Goal: Information Seeking & Learning: Compare options

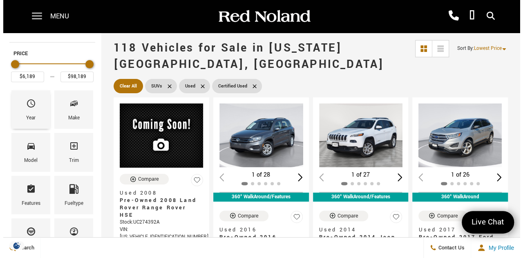
scroll to position [33, 0]
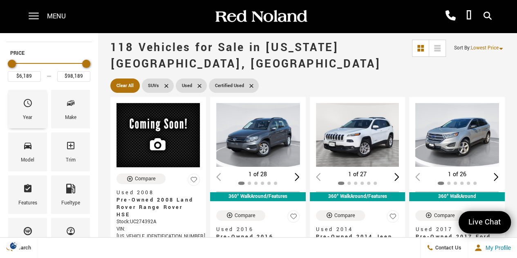
click at [31, 100] on icon "Year" at bounding box center [28, 103] width 8 height 8
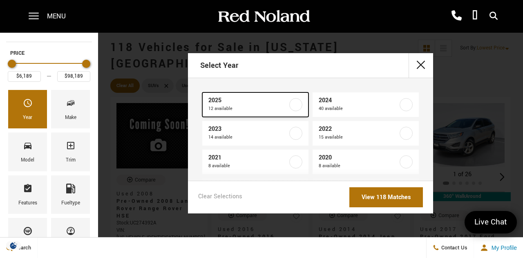
click at [252, 103] on span "2025" at bounding box center [248, 100] width 80 height 8
type input "$40,439"
type input "$84,617"
checkbox input "true"
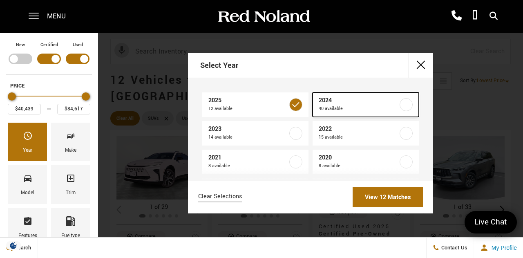
click at [339, 107] on span "40 available" at bounding box center [359, 109] width 80 height 8
type input "$31,689"
type input "$98,189"
checkbox input "true"
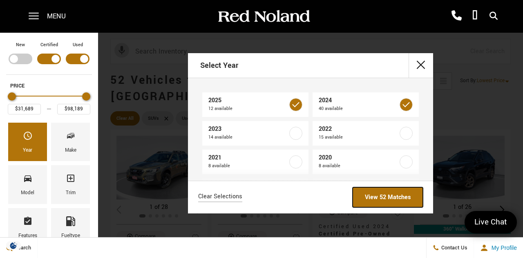
click at [381, 197] on link "View 52 Matches" at bounding box center [388, 197] width 70 height 20
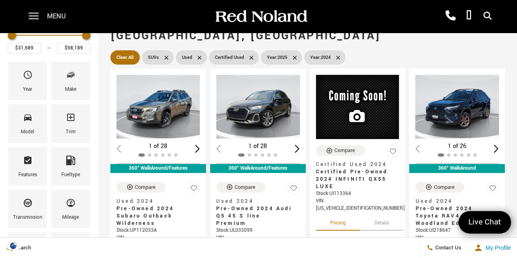
scroll to position [61, 0]
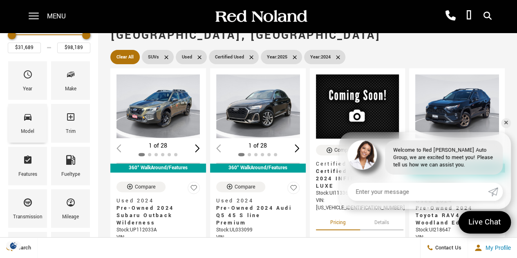
click at [29, 127] on div "Model" at bounding box center [27, 131] width 13 height 9
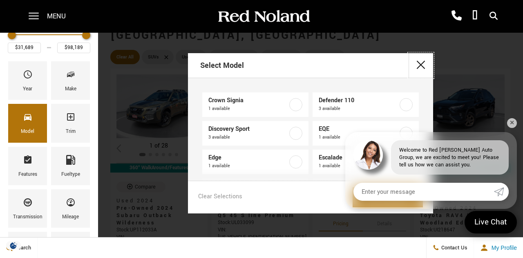
click at [421, 63] on button "close" at bounding box center [421, 65] width 25 height 25
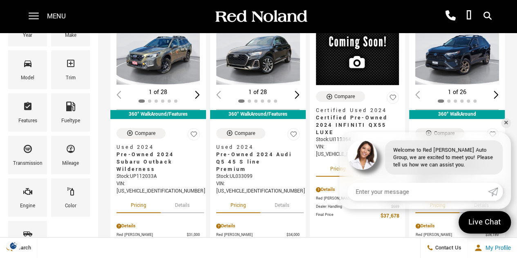
scroll to position [116, 0]
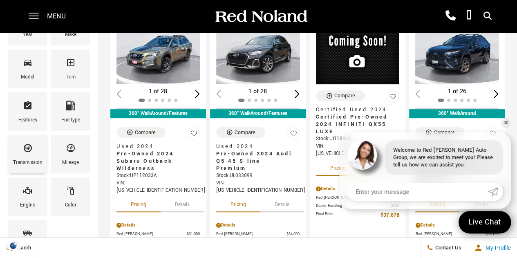
click at [22, 145] on div "Transmission" at bounding box center [27, 154] width 39 height 38
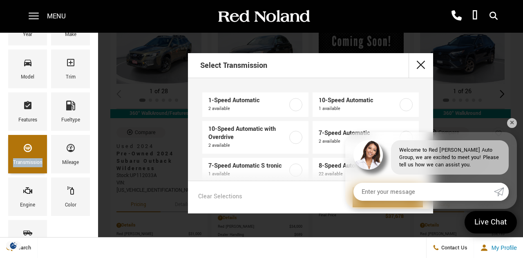
click at [22, 145] on div "Transmission" at bounding box center [27, 154] width 39 height 38
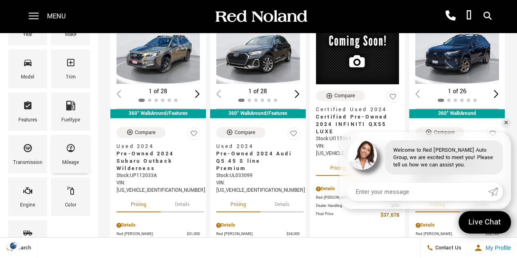
click at [53, 151] on div "Mileage" at bounding box center [70, 154] width 39 height 38
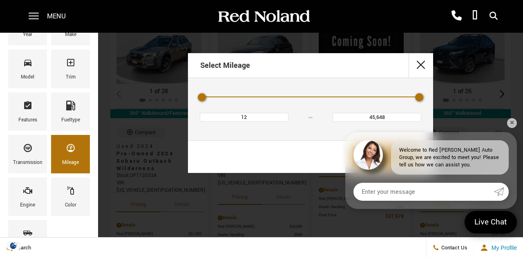
drag, startPoint x: 418, startPoint y: 98, endPoint x: 413, endPoint y: 97, distance: 5.1
click at [413, 97] on div "Mileage" at bounding box center [311, 97] width 226 height 14
click at [420, 68] on button "close" at bounding box center [421, 65] width 25 height 25
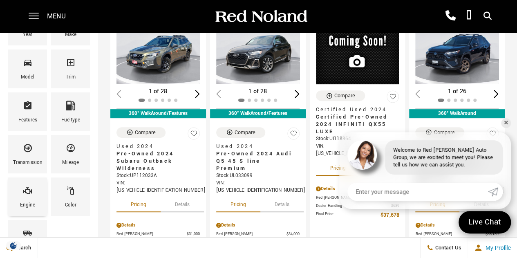
scroll to position [135, 0]
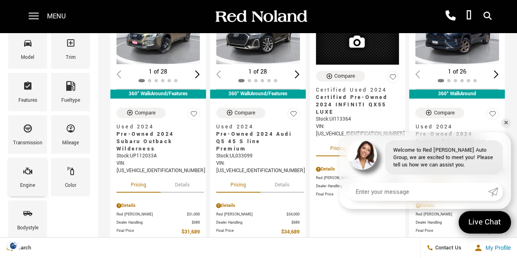
click at [31, 184] on div "Engine" at bounding box center [27, 185] width 15 height 9
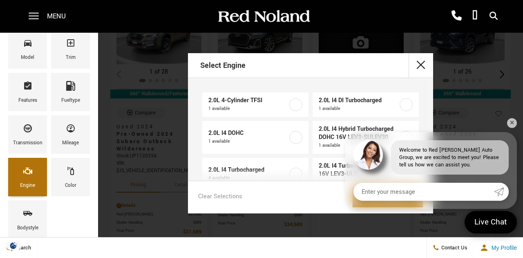
click at [31, 184] on div "Engine" at bounding box center [27, 185] width 15 height 9
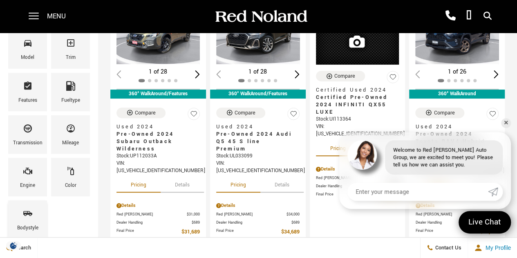
click at [32, 219] on span "Bodystyle" at bounding box center [28, 214] width 10 height 17
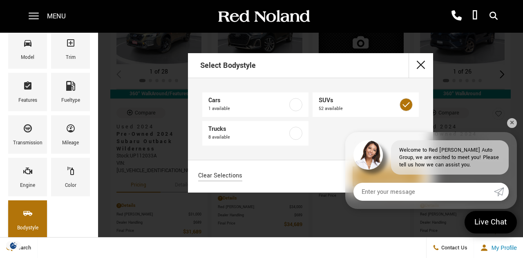
click at [32, 219] on span "Bodystyle" at bounding box center [28, 214] width 10 height 17
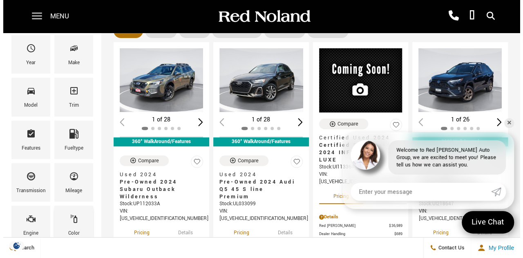
scroll to position [79, 0]
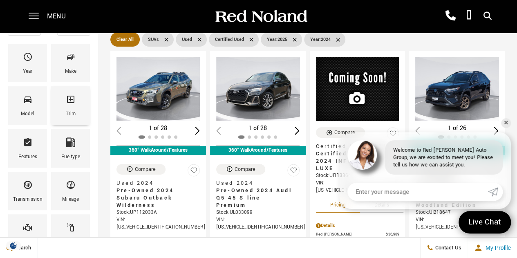
click at [74, 120] on div "Trim" at bounding box center [70, 105] width 39 height 38
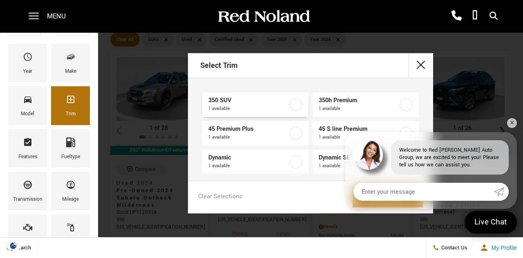
scroll to position [51, 0]
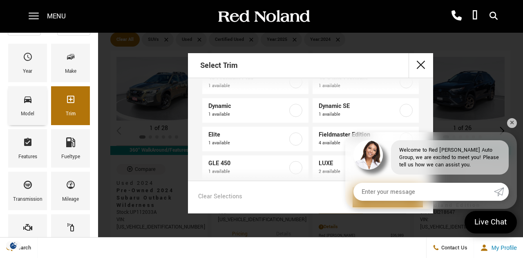
click at [41, 95] on div "Model" at bounding box center [27, 105] width 39 height 38
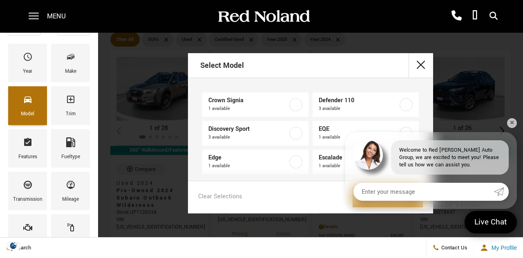
click at [41, 95] on div "Model" at bounding box center [27, 105] width 39 height 38
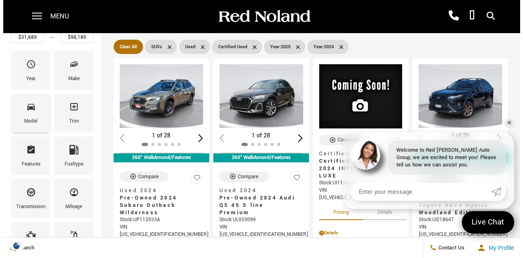
scroll to position [71, 0]
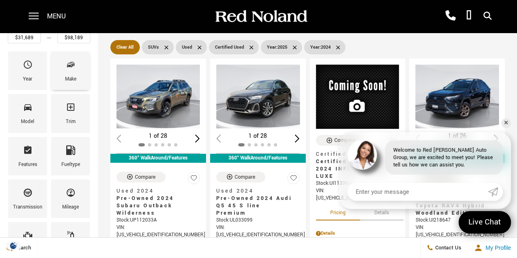
click at [68, 78] on div "Make" at bounding box center [70, 79] width 11 height 9
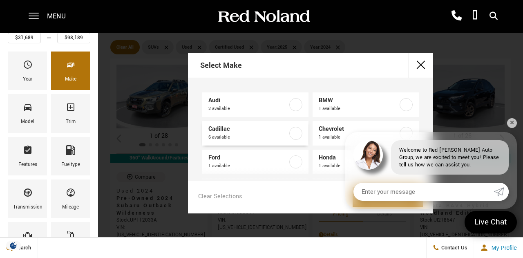
scroll to position [49, 0]
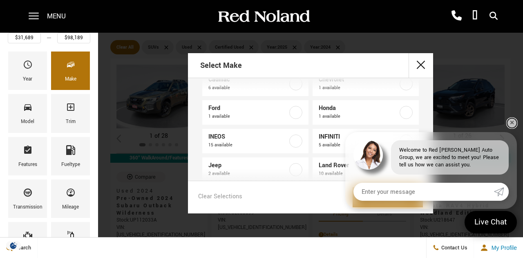
click at [512, 125] on link "✕" at bounding box center [512, 123] width 10 height 10
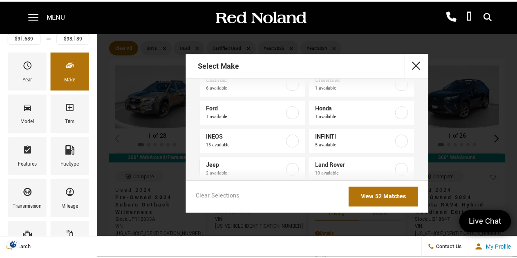
scroll to position [150, 0]
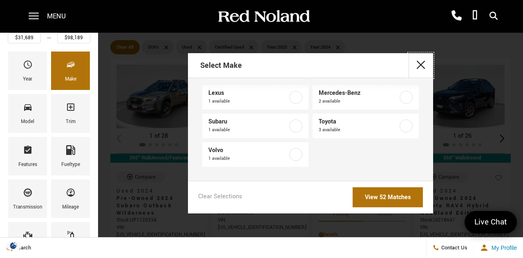
click at [416, 70] on button "close" at bounding box center [421, 65] width 25 height 25
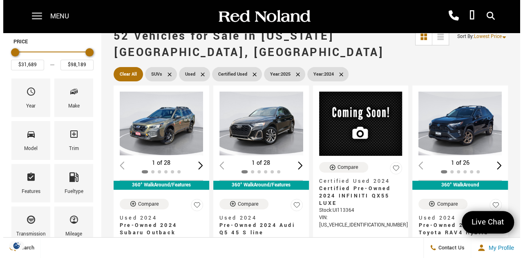
scroll to position [63, 0]
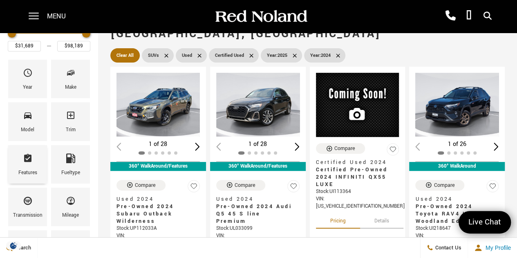
click at [29, 161] on icon "Features" at bounding box center [28, 158] width 10 height 10
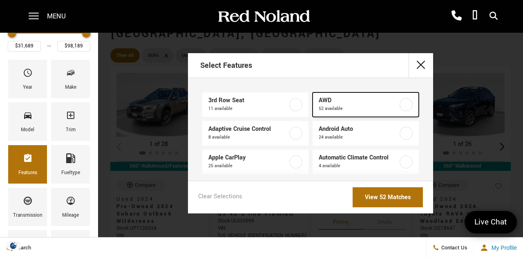
click at [353, 101] on span "AWD" at bounding box center [359, 100] width 80 height 8
checkbox input "true"
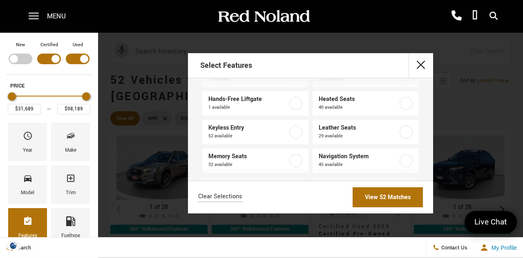
scroll to position [156, 0]
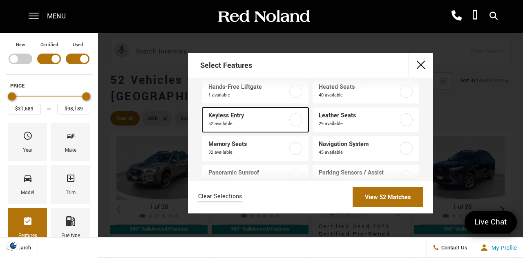
click at [214, 121] on span "52 available" at bounding box center [248, 124] width 80 height 8
checkbox input "true"
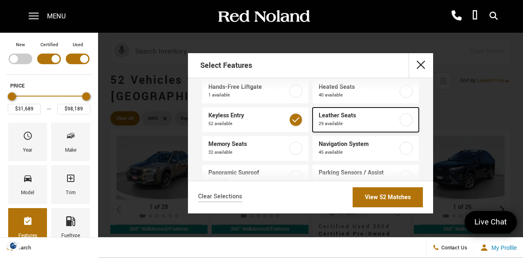
click at [327, 128] on link "Leather Seats 29 available" at bounding box center [366, 119] width 106 height 25
type input "$34,689"
checkbox input "true"
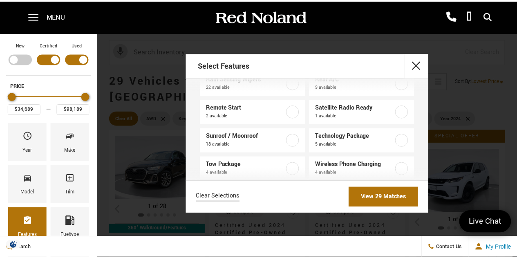
scroll to position [322, 0]
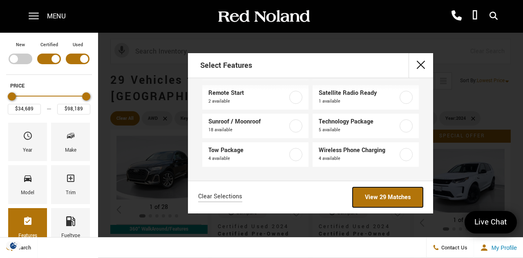
click at [378, 191] on link "View 29 Matches" at bounding box center [388, 197] width 70 height 20
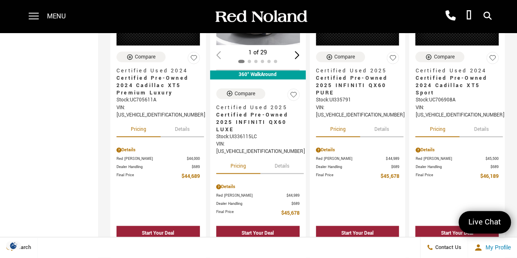
scroll to position [458, 0]
